Goal: Information Seeking & Learning: Learn about a topic

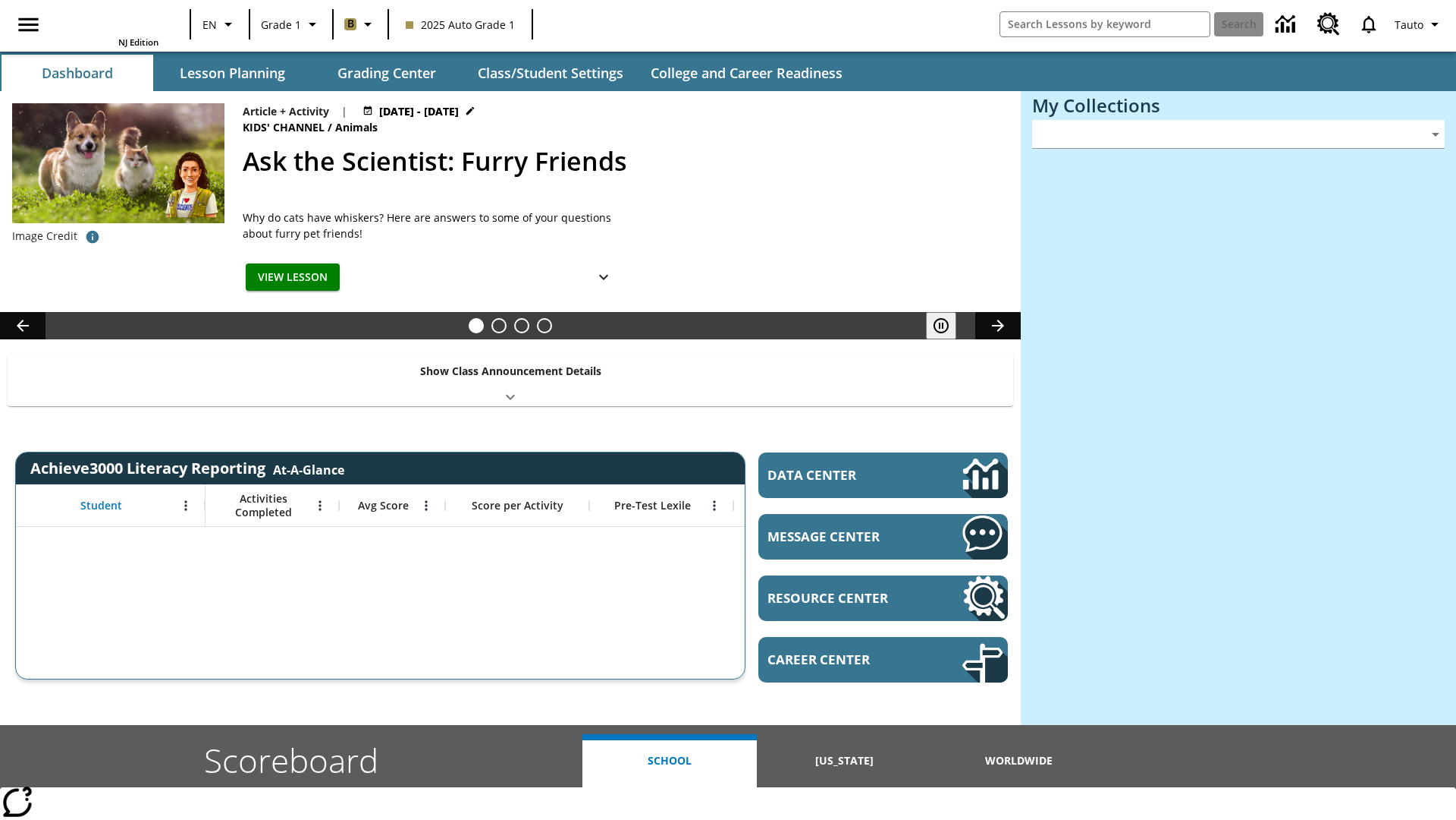
type input "-1"
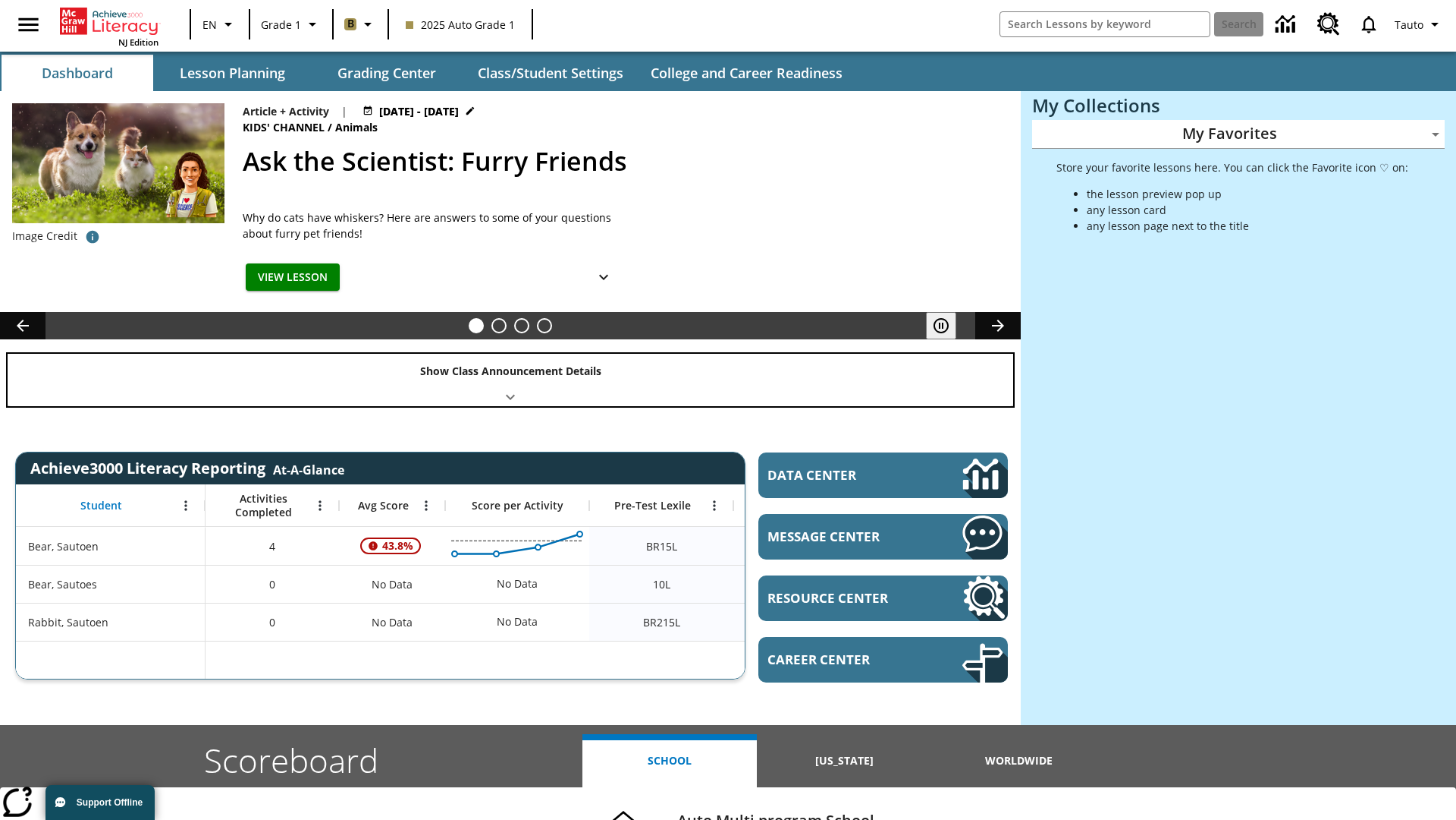
click at [510, 379] on div "Show Class Announcement Details" at bounding box center [510, 380] width 1005 height 53
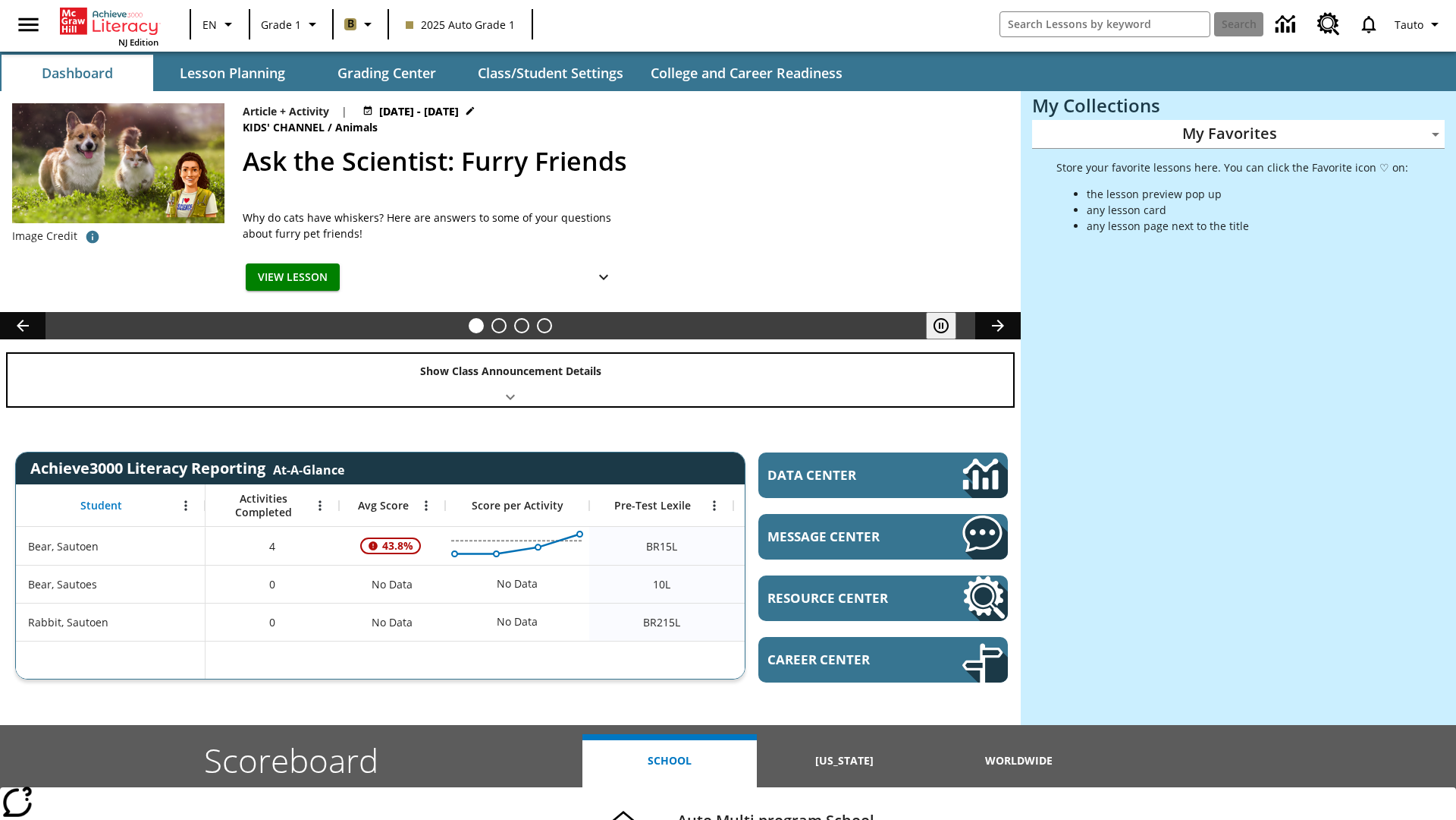
click at [510, 379] on div "Show Class Announcement Details" at bounding box center [510, 380] width 1005 height 53
